Goal: Task Accomplishment & Management: Use online tool/utility

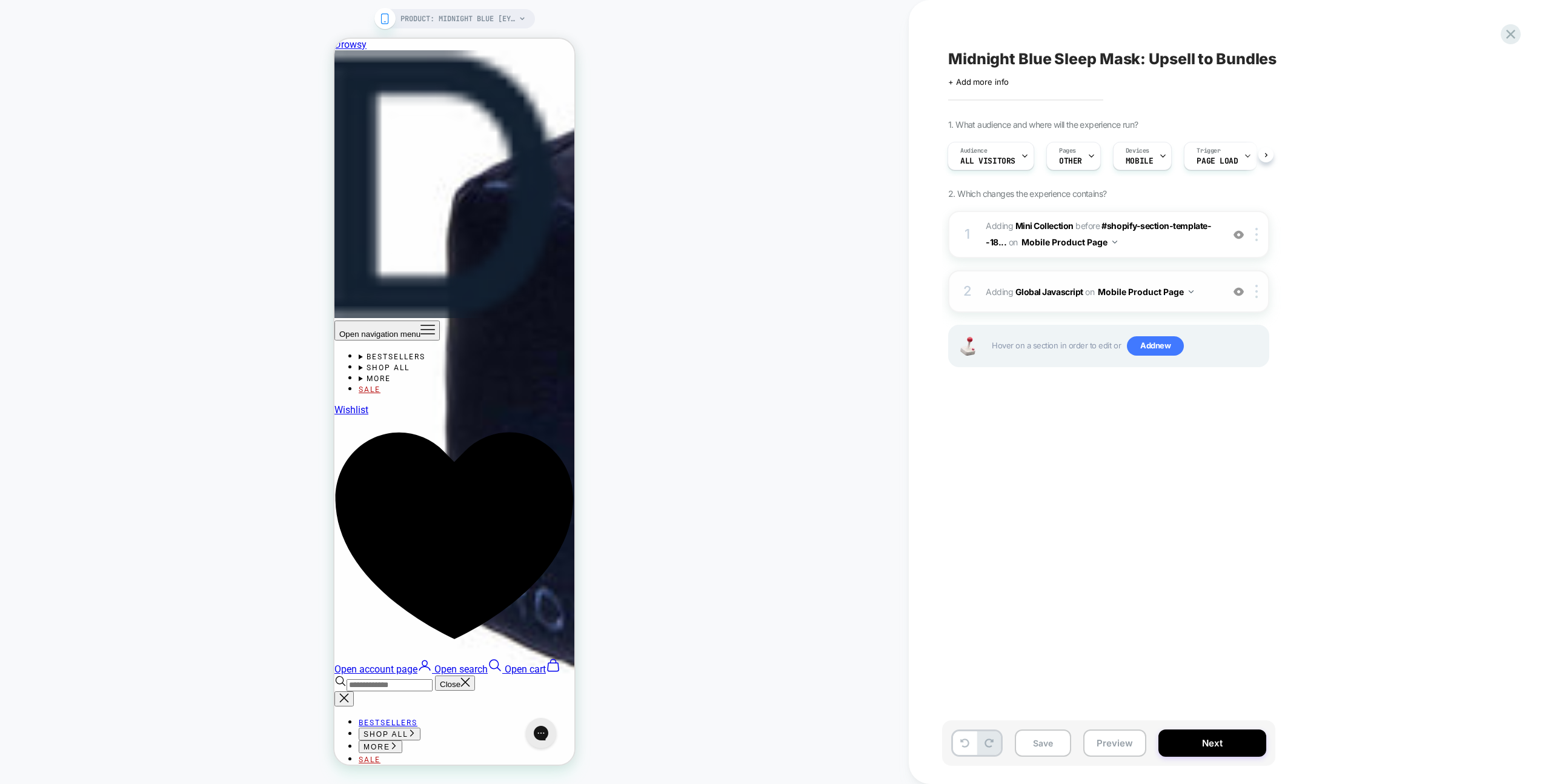
scroll to position [0, 12]
click at [1199, 274] on div "2 Adding Global Javascript on Mobile Product Page Add Before Add After Copy to …" at bounding box center [1109, 291] width 321 height 42
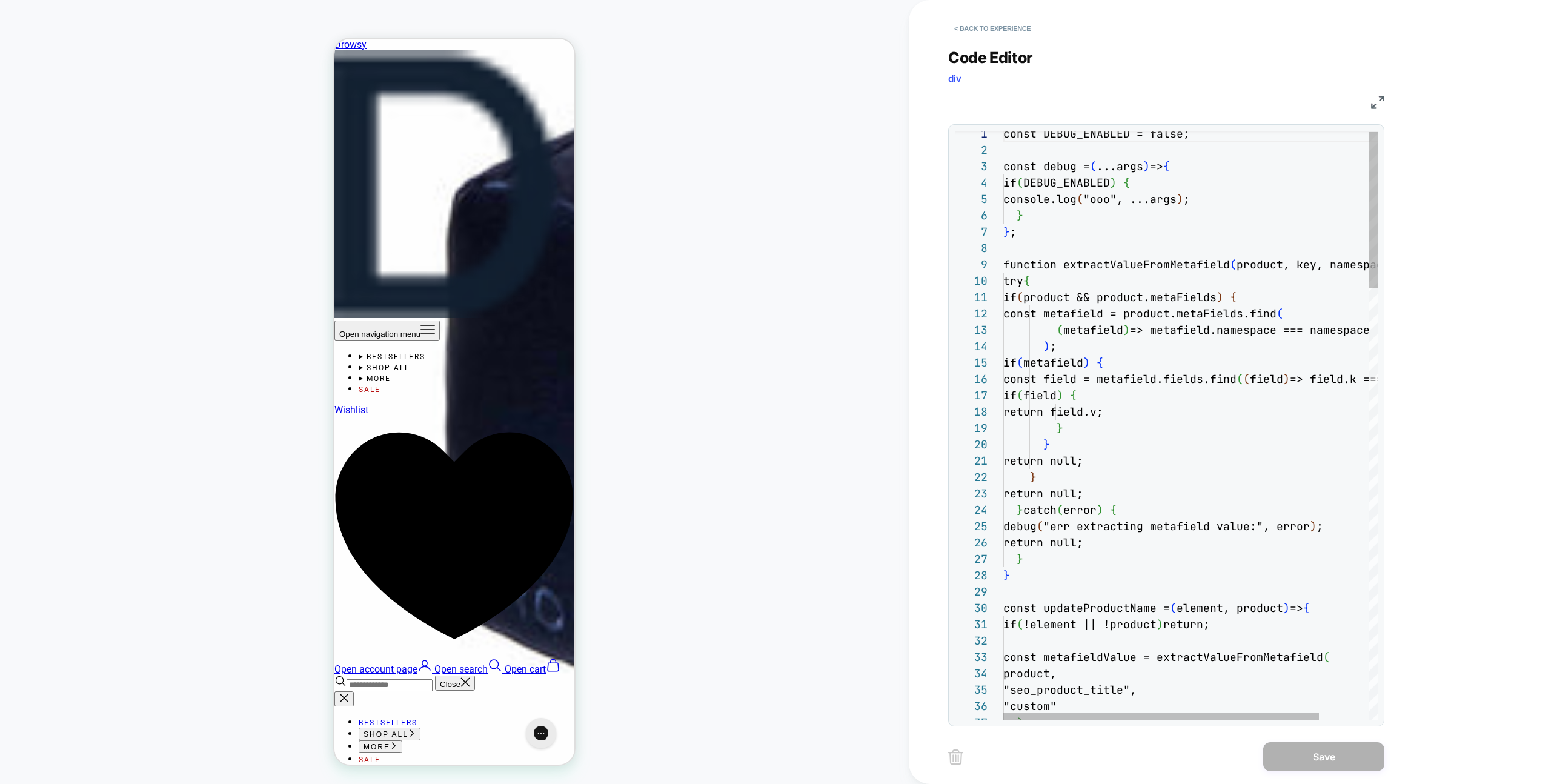
scroll to position [164, 0]
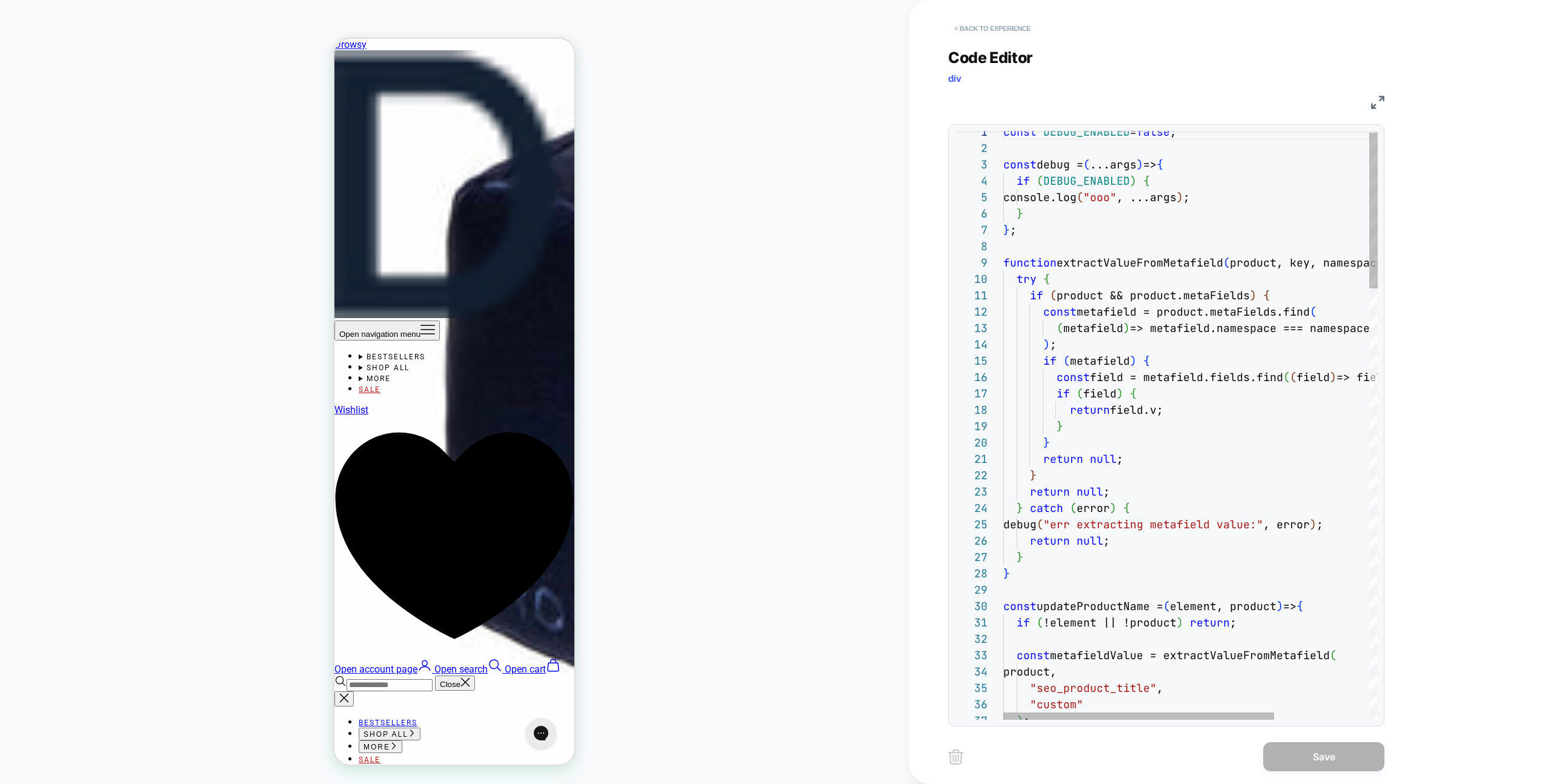
click at [1013, 32] on button "< Back to experience" at bounding box center [992, 29] width 88 height 20
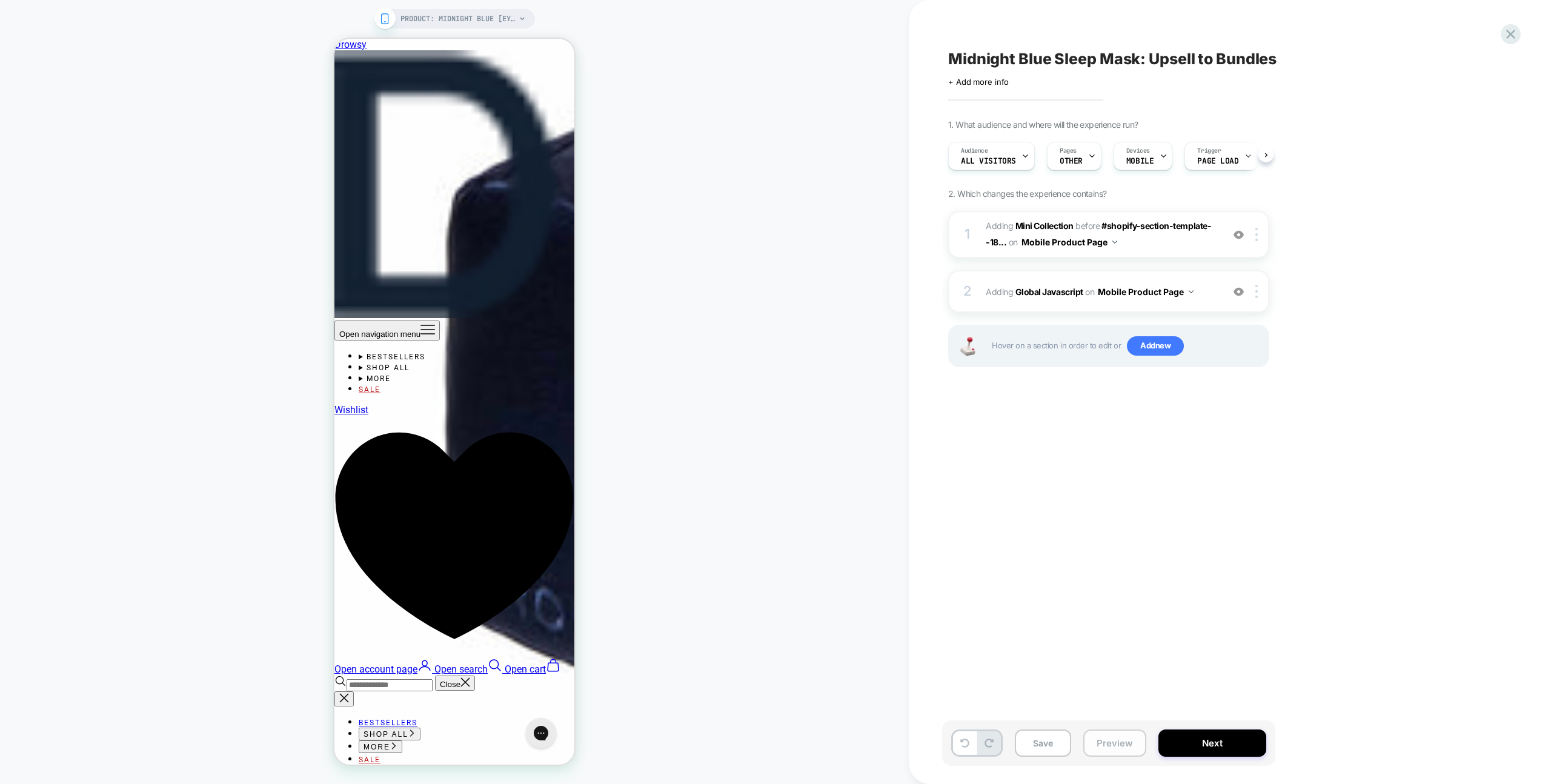
scroll to position [0, 1]
drag, startPoint x: 1039, startPoint y: 744, endPoint x: 946, endPoint y: 591, distance: 179.0
click at [1039, 744] on button "Save" at bounding box center [1043, 743] width 56 height 27
click at [1122, 731] on button "Preview" at bounding box center [1114, 743] width 63 height 27
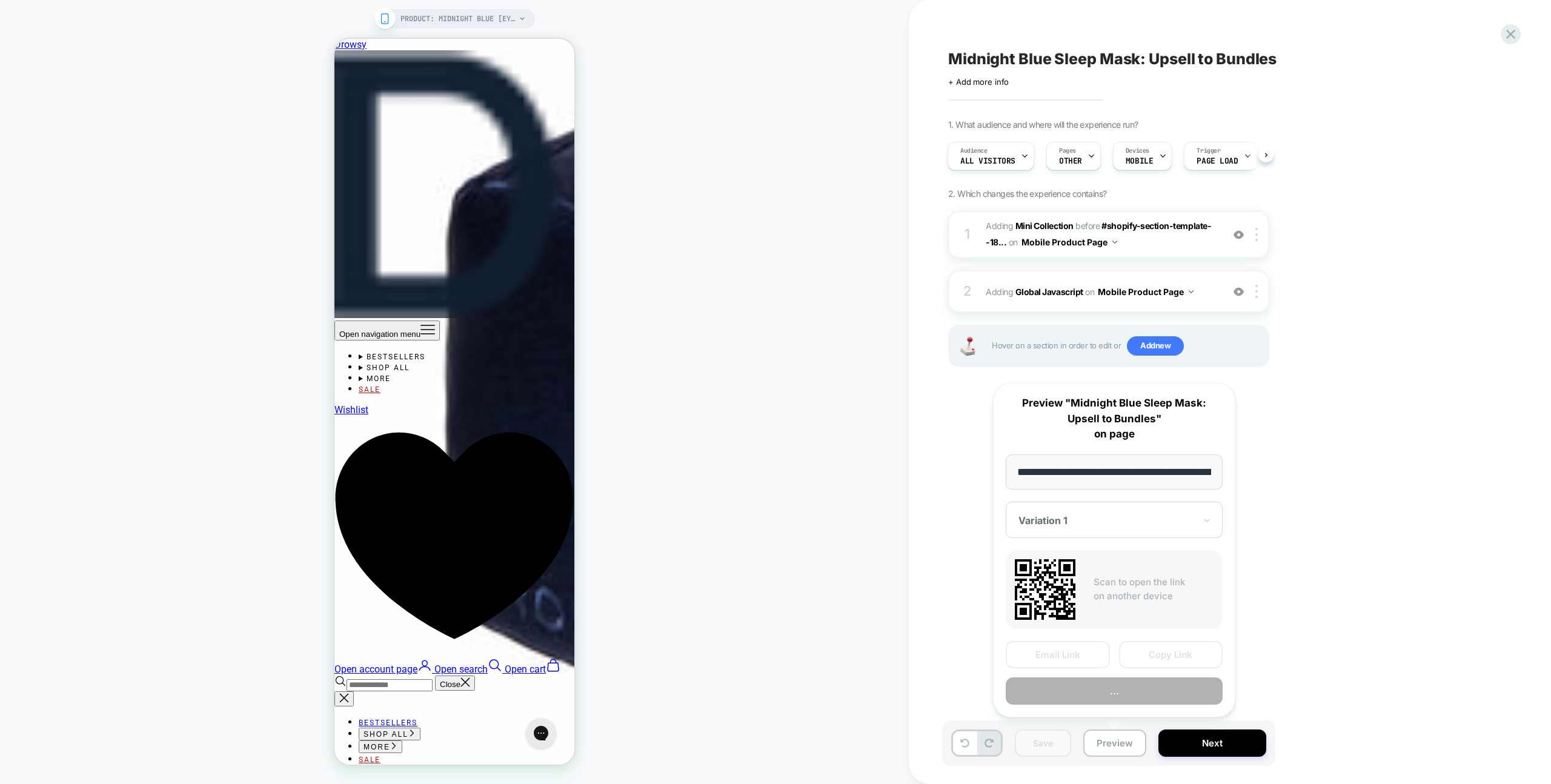
scroll to position [0, 145]
click at [1160, 657] on button "Copy Link" at bounding box center [1171, 655] width 104 height 27
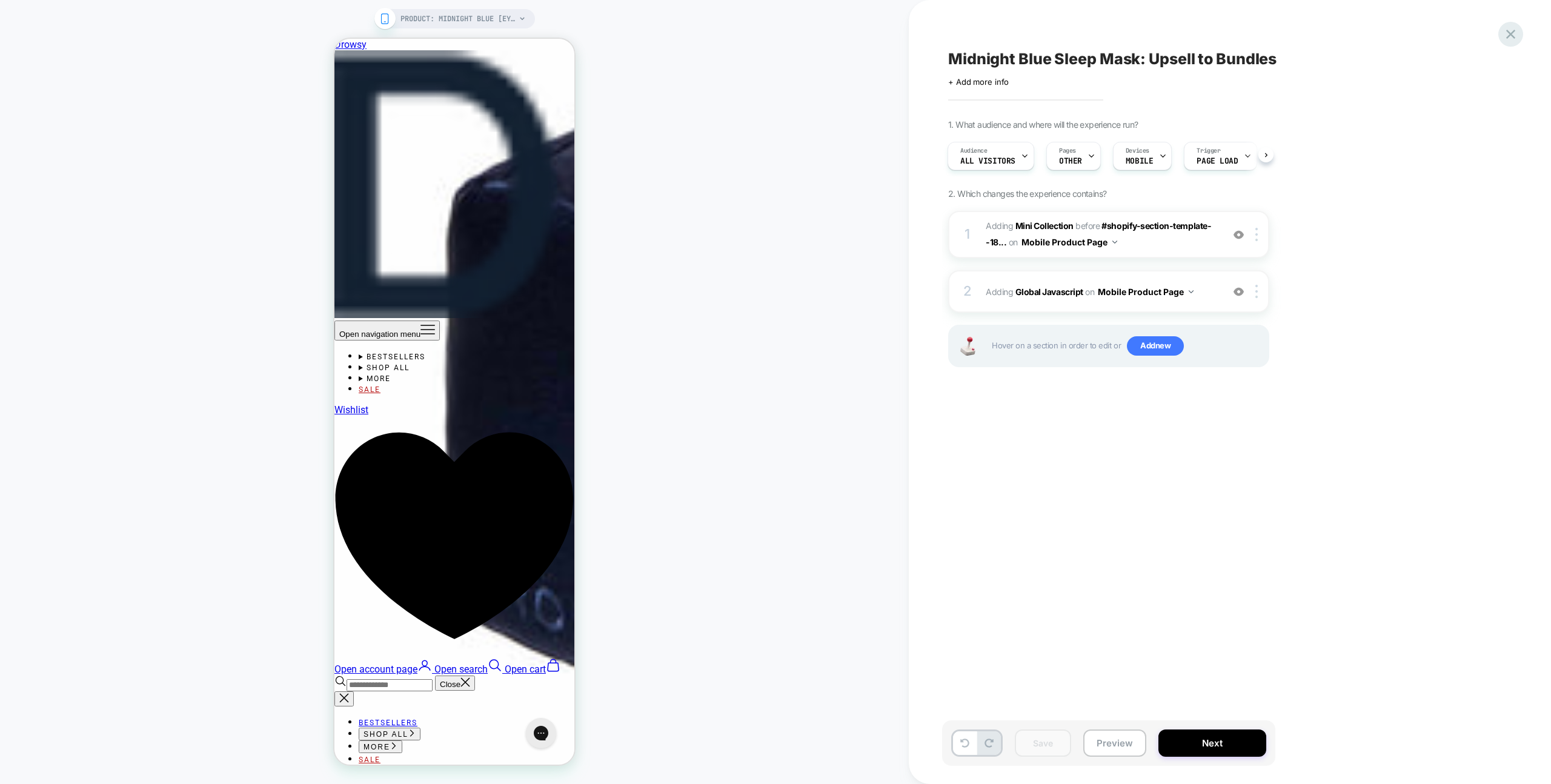
click at [1515, 30] on icon at bounding box center [1510, 34] width 17 height 17
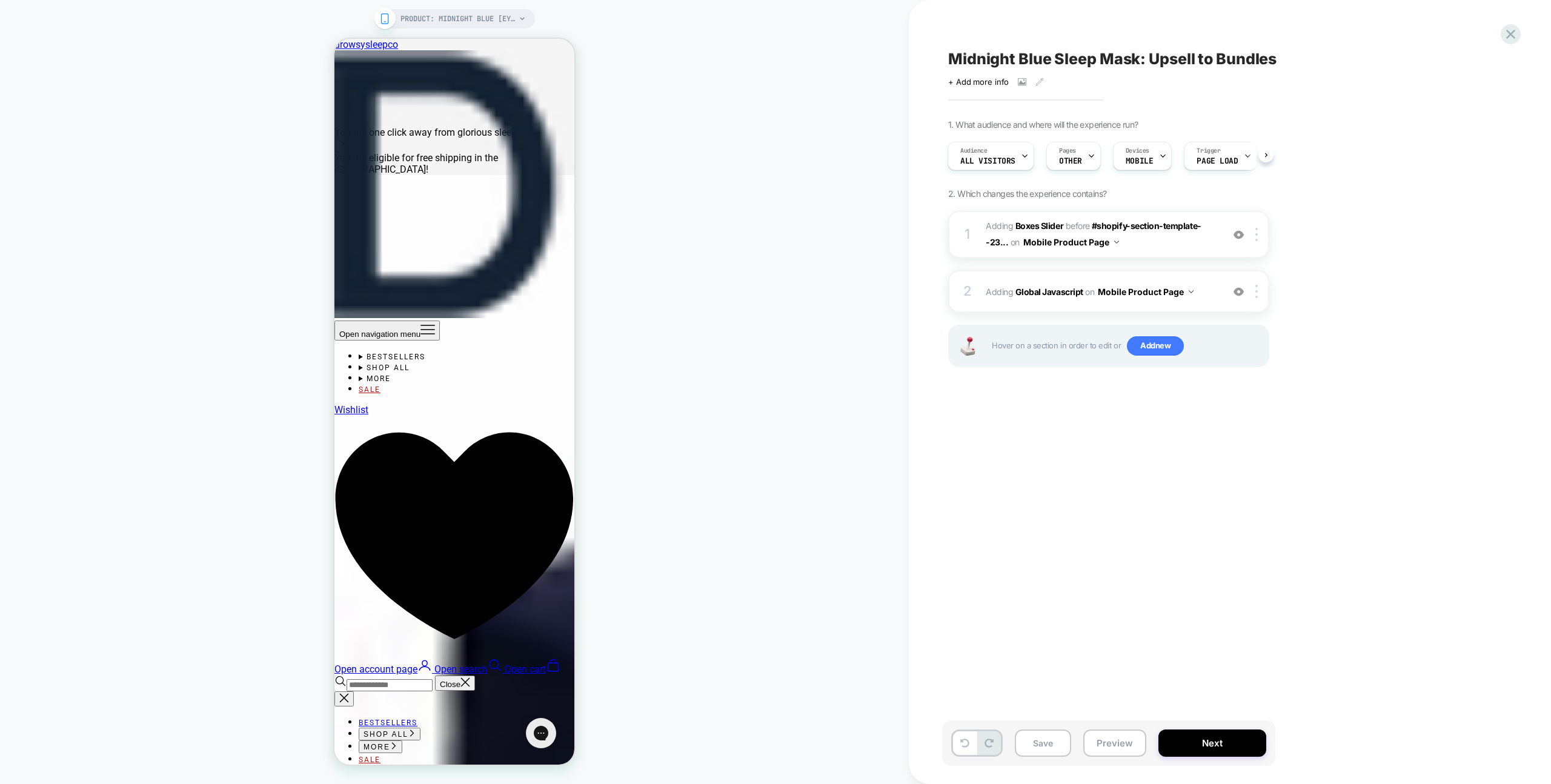
scroll to position [0, 12]
drag, startPoint x: 1055, startPoint y: 741, endPoint x: 1074, endPoint y: 740, distance: 19.0
click at [1055, 741] on button "Save" at bounding box center [1043, 743] width 56 height 27
click at [1115, 740] on button "Preview" at bounding box center [1114, 743] width 63 height 27
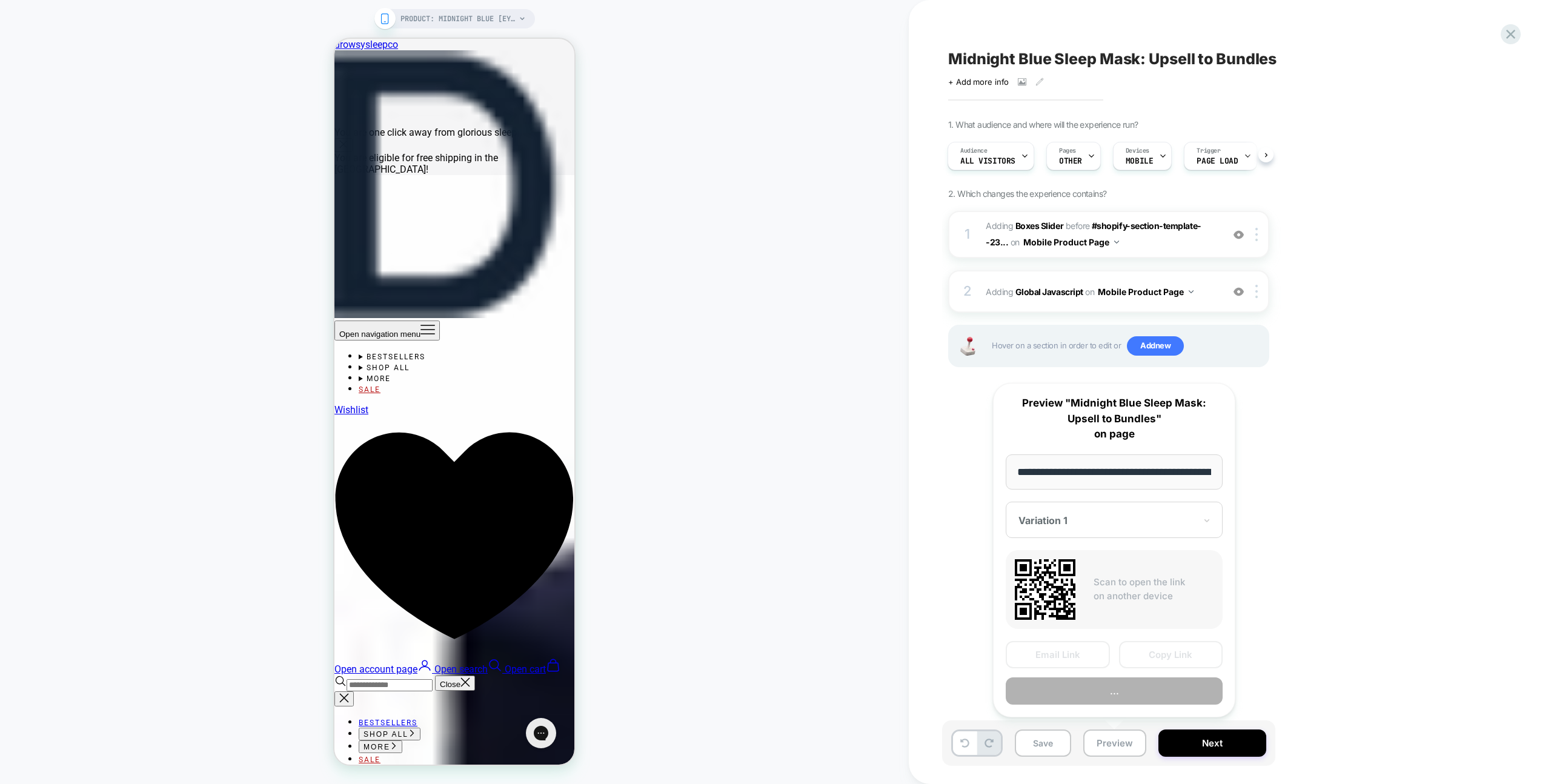
scroll to position [0, 157]
click at [1155, 660] on button "Copy Link" at bounding box center [1171, 655] width 104 height 27
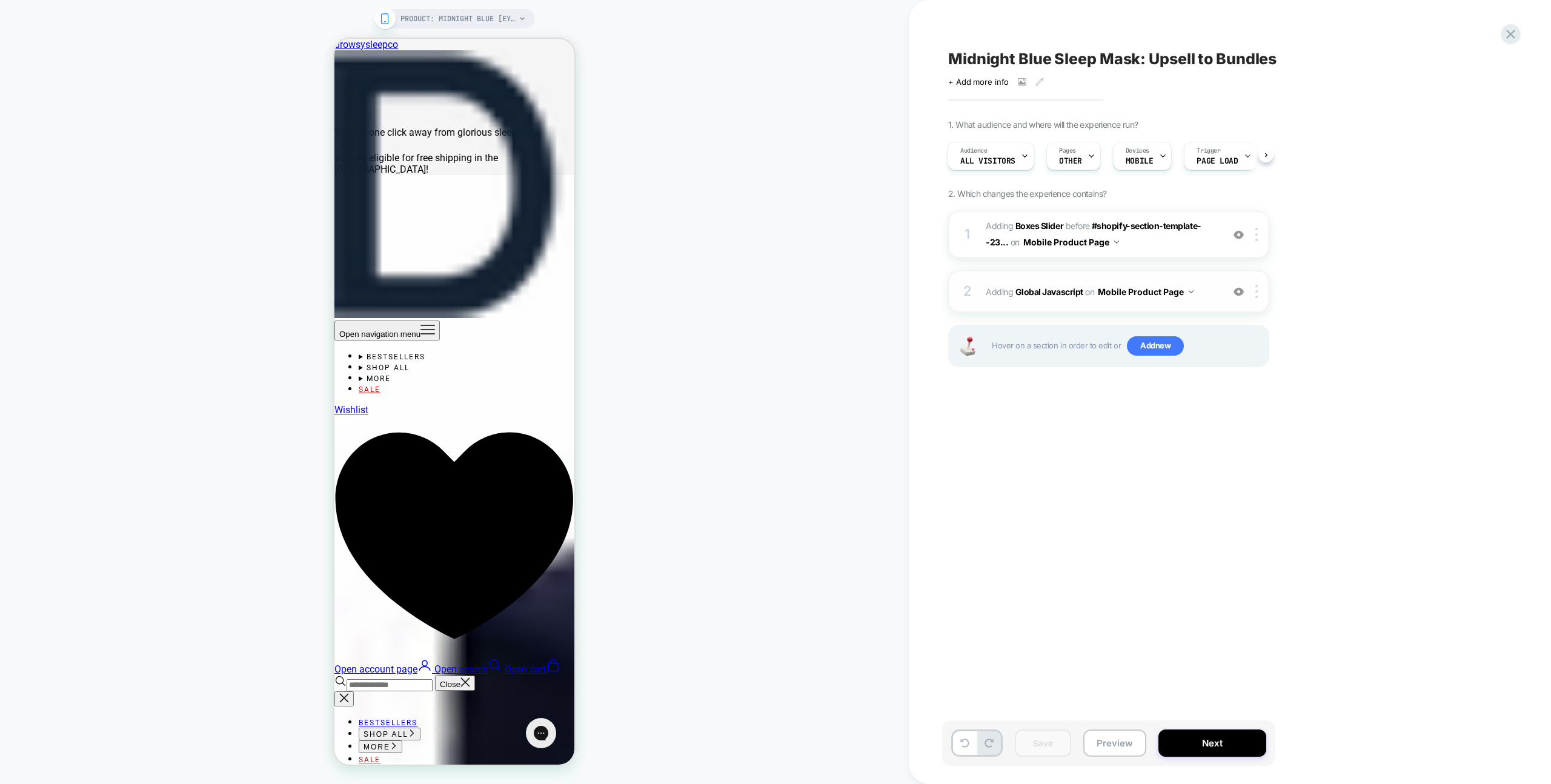
click at [1218, 285] on div "2 Adding Global Javascript on Mobile Product Page Add Before Add After Copy to …" at bounding box center [1109, 291] width 321 height 42
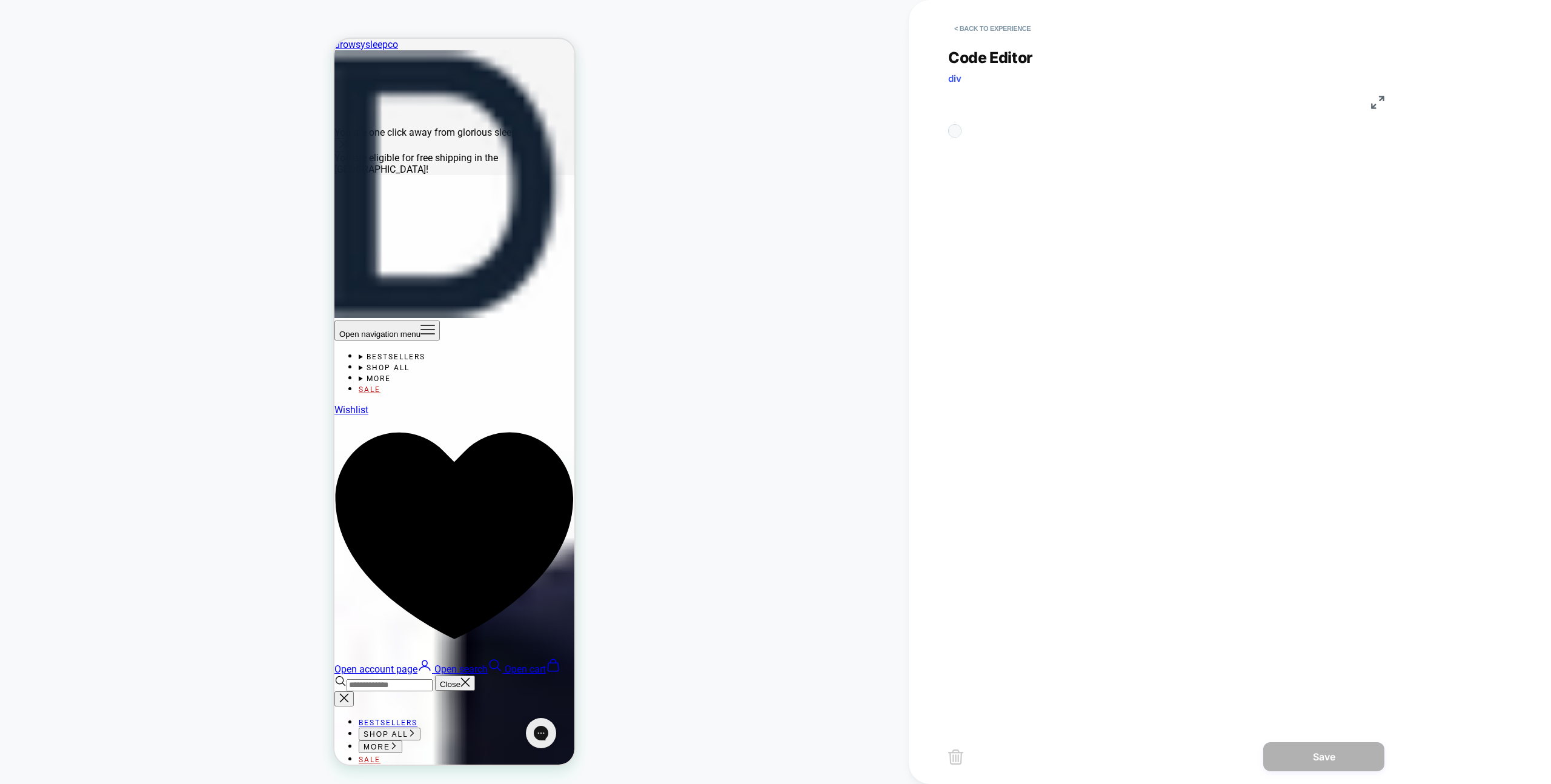
scroll to position [164, 0]
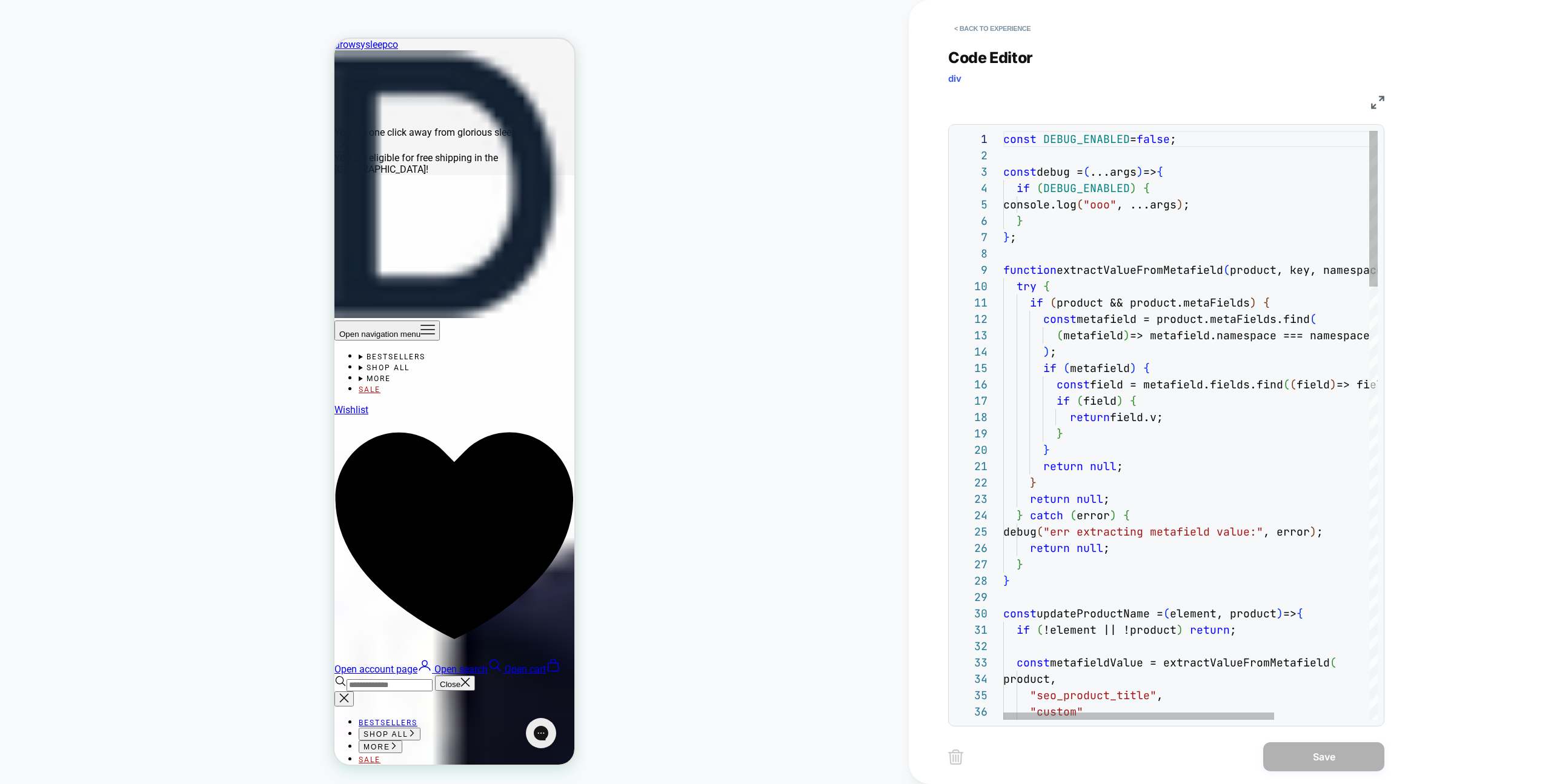
drag, startPoint x: 1002, startPoint y: 30, endPoint x: 936, endPoint y: 31, distance: 66.0
click at [1002, 30] on button "< Back to experience" at bounding box center [992, 29] width 88 height 20
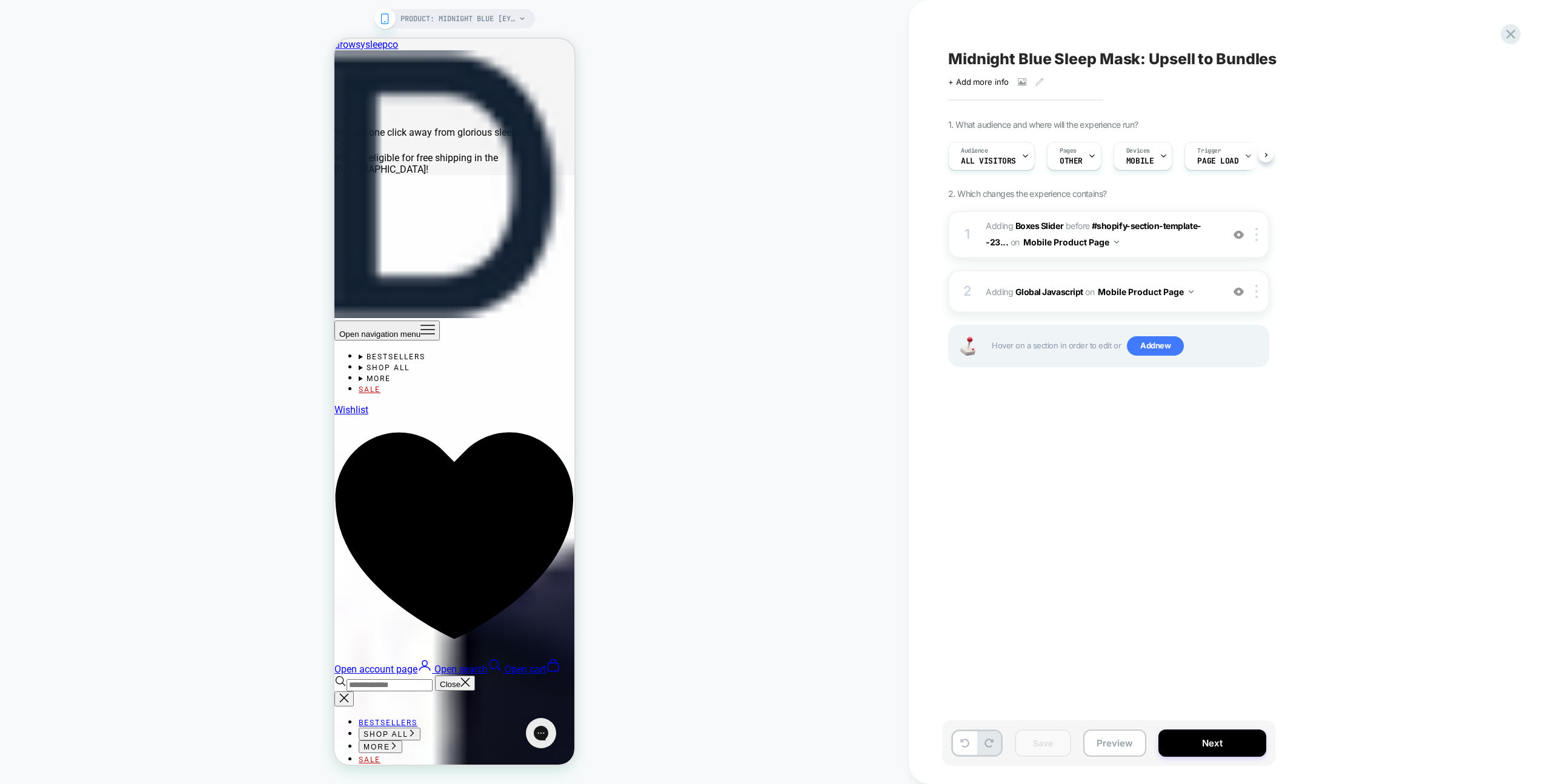
scroll to position [0, 1]
click at [1524, 40] on div "Midnight Blue Sleep Mask: Upsell to Bundles Click to view images Click to edit …" at bounding box center [1229, 392] width 642 height 784
click at [1504, 32] on icon at bounding box center [1510, 34] width 17 height 17
